Goal: Task Accomplishment & Management: Manage account settings

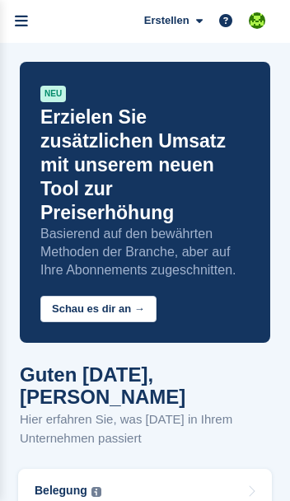
scroll to position [971, 0]
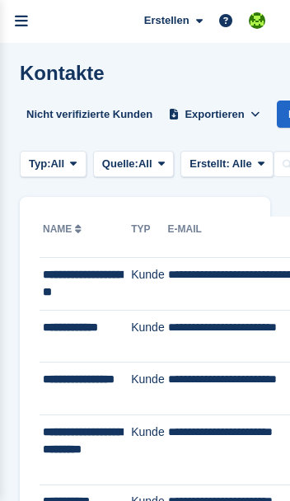
click at [25, 19] on icon "menu" at bounding box center [21, 21] width 13 height 15
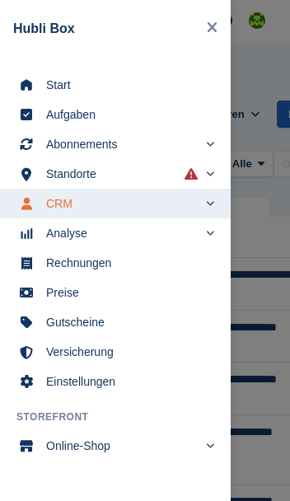
click at [51, 87] on span "Start" at bounding box center [126, 84] width 160 height 23
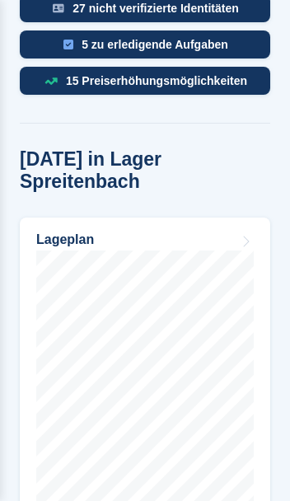
scroll to position [912, 0]
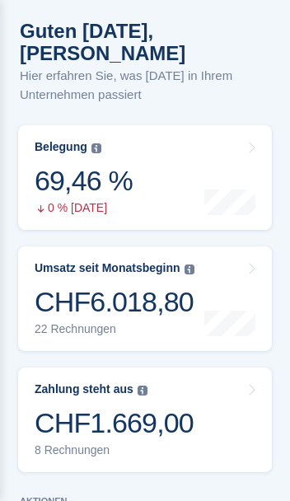
click at [57, 407] on div "CHF1.669,00" at bounding box center [114, 424] width 159 height 34
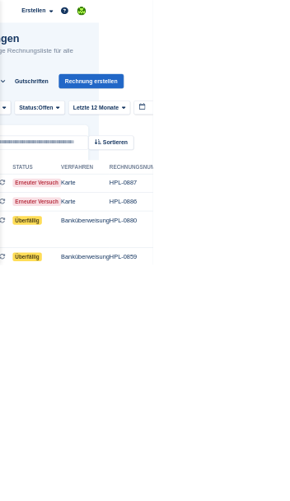
scroll to position [0, 103]
